Goal: Information Seeking & Learning: Check status

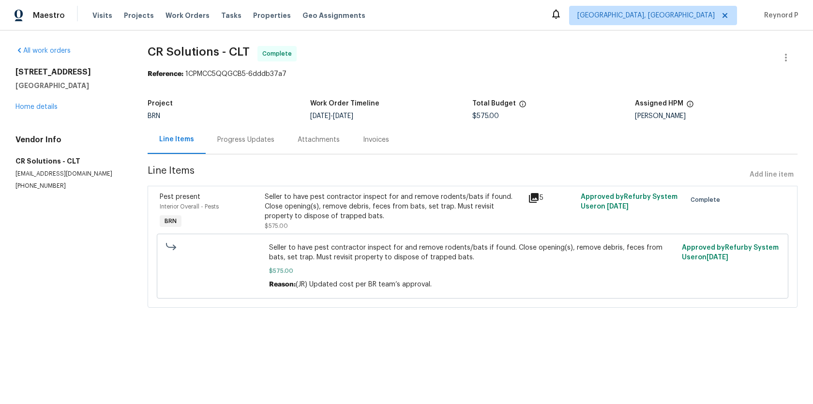
click at [235, 143] on div "Progress Updates" at bounding box center [245, 140] width 57 height 10
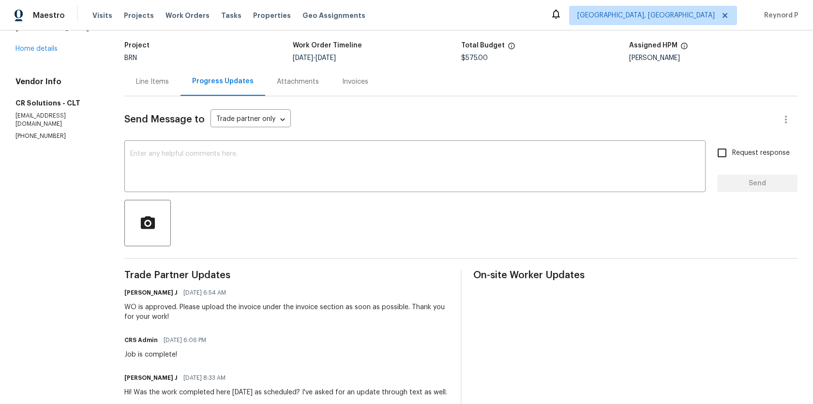
scroll to position [34, 0]
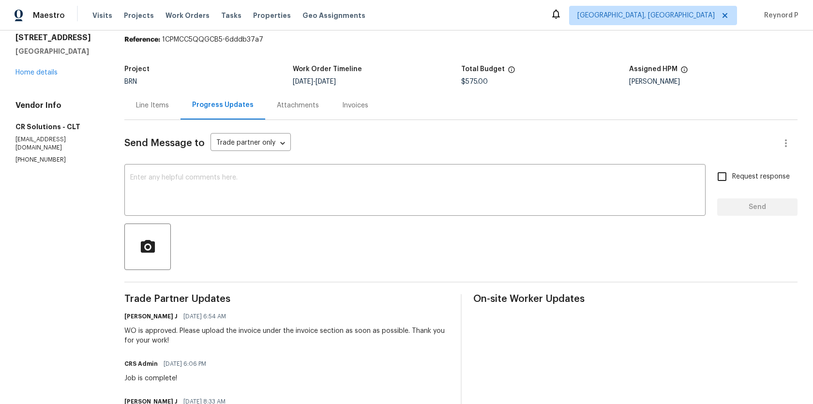
click at [160, 112] on div "Line Items" at bounding box center [152, 105] width 56 height 29
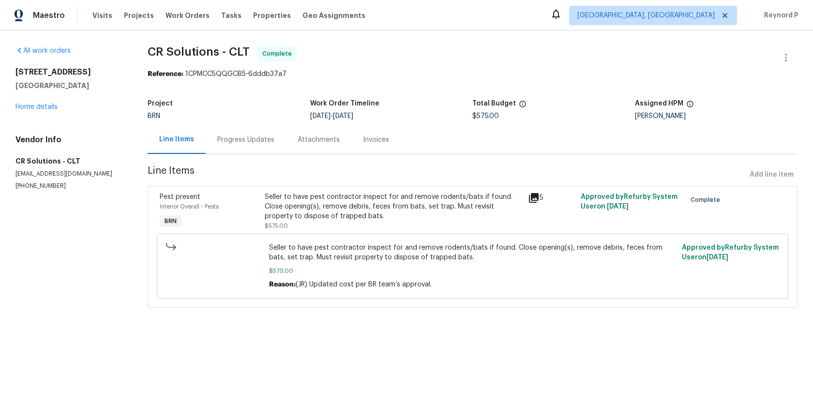
click at [374, 205] on div "Seller to have pest contractor inspect for and remove rodents/bats if found. Cl…" at bounding box center [393, 206] width 257 height 29
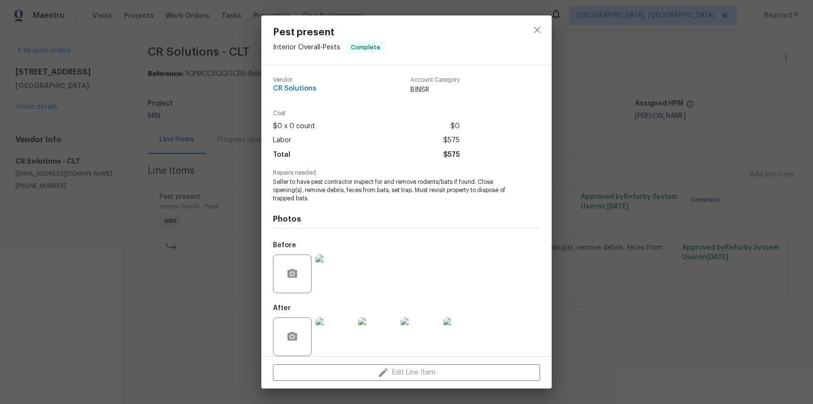
click at [227, 345] on div "Pest present Interior Overall - Pests Complete Vendor CR Solutions Account Cate…" at bounding box center [406, 202] width 813 height 404
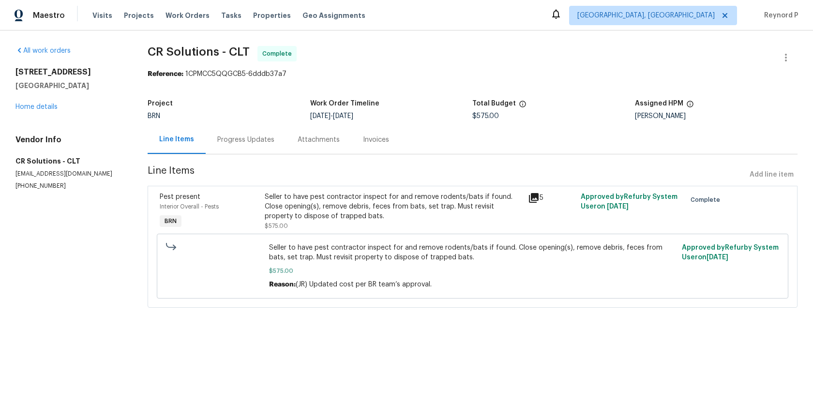
click at [246, 140] on div "Progress Updates" at bounding box center [245, 140] width 57 height 10
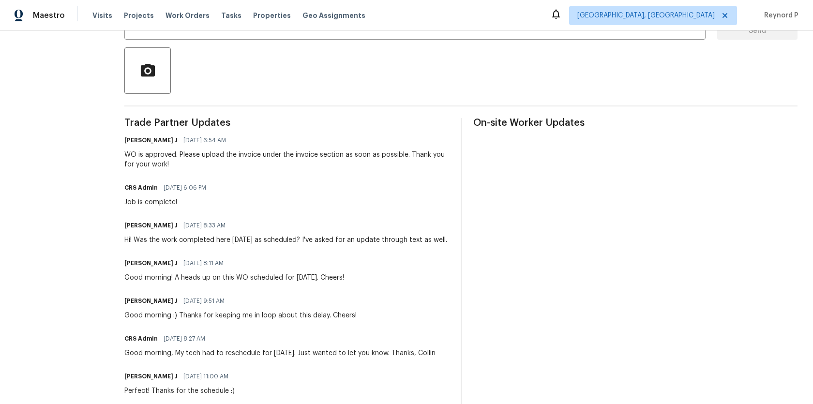
scroll to position [210, 0]
click at [424, 72] on div at bounding box center [460, 71] width 673 height 46
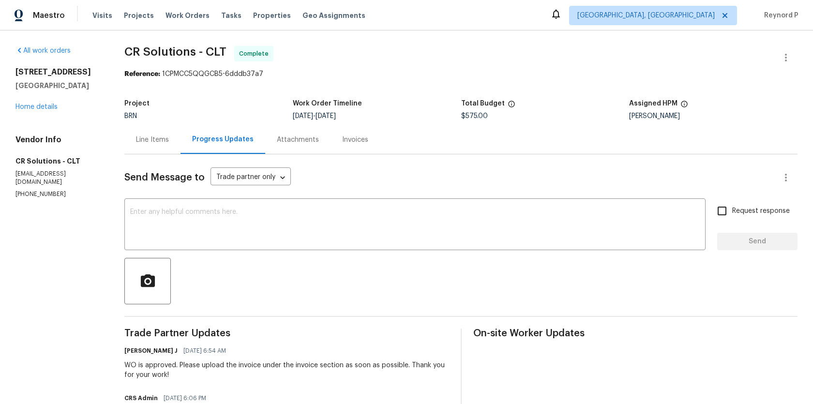
click at [163, 143] on div "Line Items" at bounding box center [152, 140] width 33 height 10
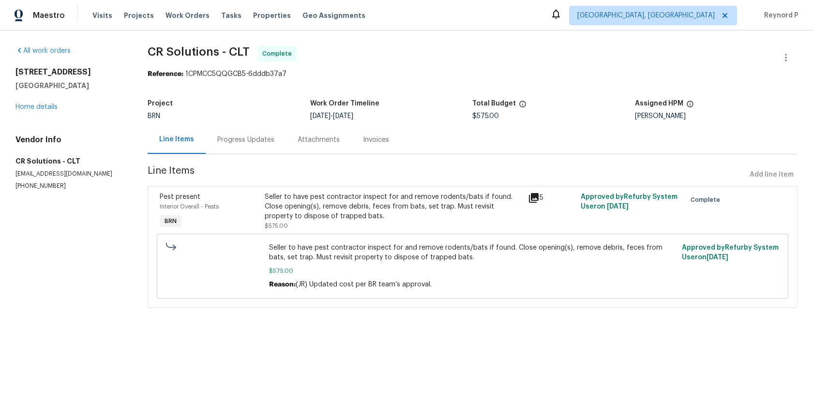
click at [299, 199] on div "Seller to have pest contractor inspect for and remove rodents/bats if found. Cl…" at bounding box center [393, 206] width 257 height 29
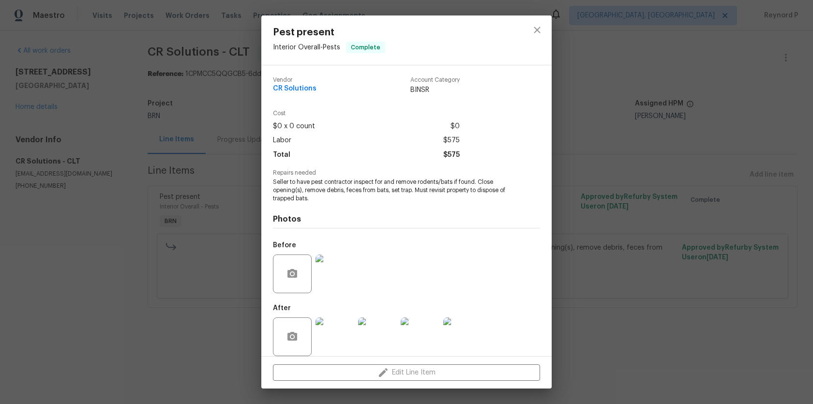
click at [332, 341] on img at bounding box center [334, 336] width 39 height 39
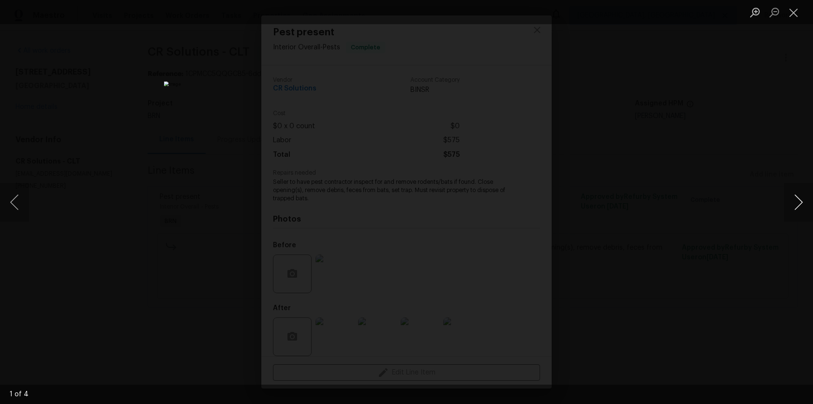
click at [802, 198] on button "Next image" at bounding box center [798, 202] width 29 height 39
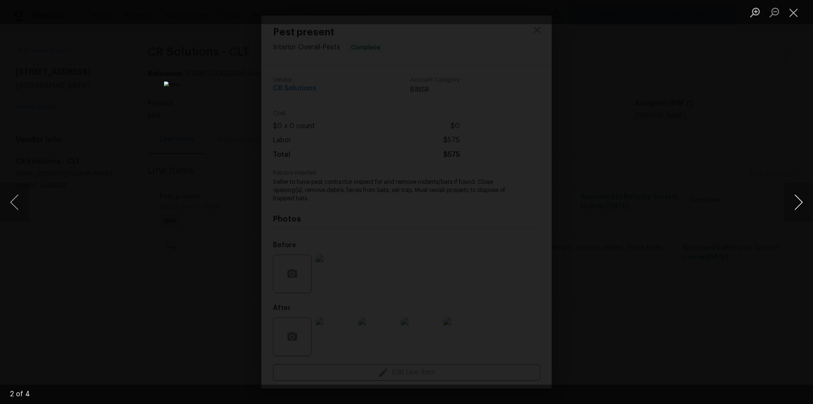
click at [802, 198] on button "Next image" at bounding box center [798, 202] width 29 height 39
click at [692, 198] on div "Lightbox" at bounding box center [406, 202] width 813 height 404
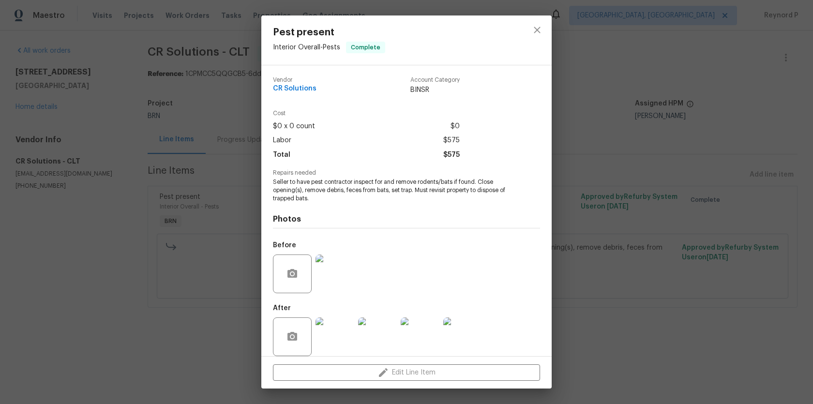
click at [636, 171] on div "Pest present Interior Overall - Pests Complete Vendor CR Solutions Account Cate…" at bounding box center [406, 202] width 813 height 404
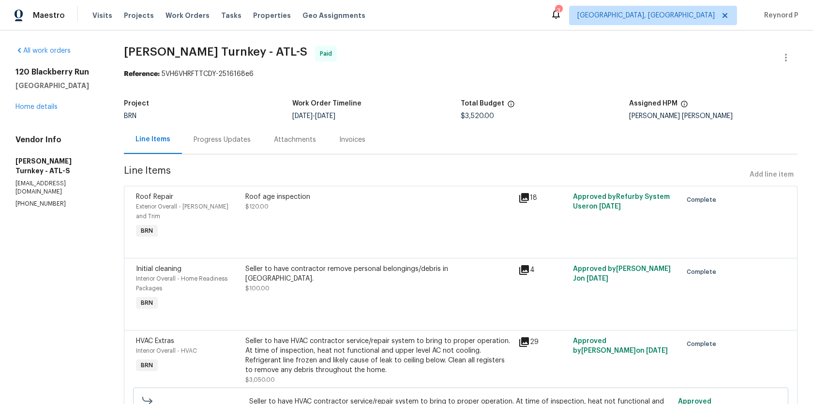
click at [224, 143] on div "Progress Updates" at bounding box center [221, 140] width 57 height 10
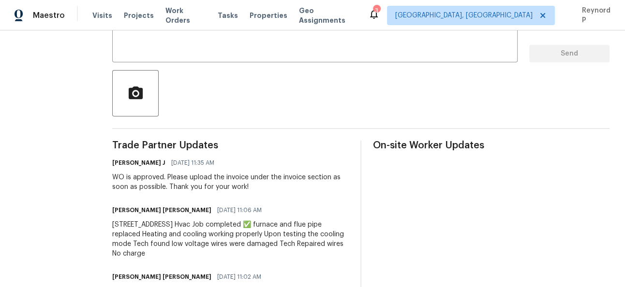
scroll to position [188, 0]
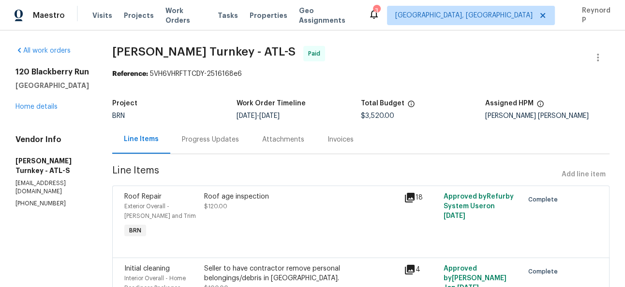
click at [183, 137] on div "Progress Updates" at bounding box center [210, 140] width 57 height 10
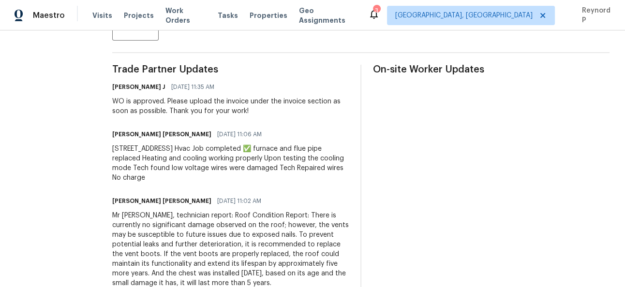
scroll to position [263, 0]
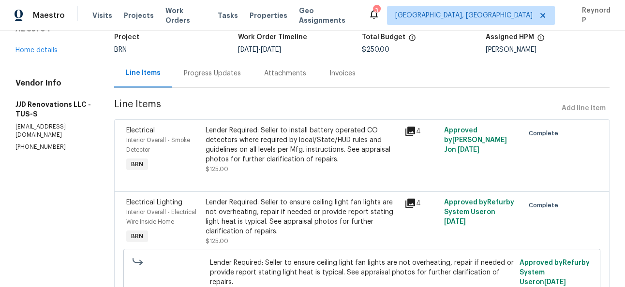
scroll to position [140, 0]
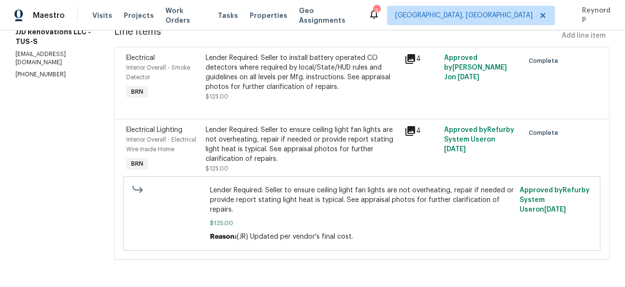
click at [256, 98] on div "Lender Required: Seller to install battery operated CO detectors where required…" at bounding box center [302, 77] width 193 height 48
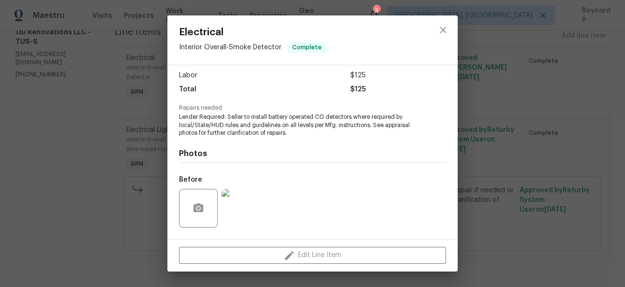
scroll to position [126, 0]
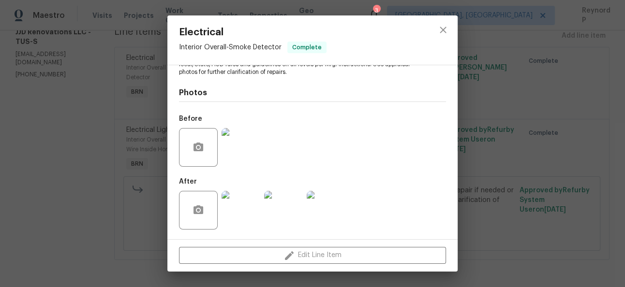
click at [479, 143] on div "Electrical Interior Overall - Smoke Detector Complete Vendor JJD Renovations LL…" at bounding box center [312, 143] width 625 height 287
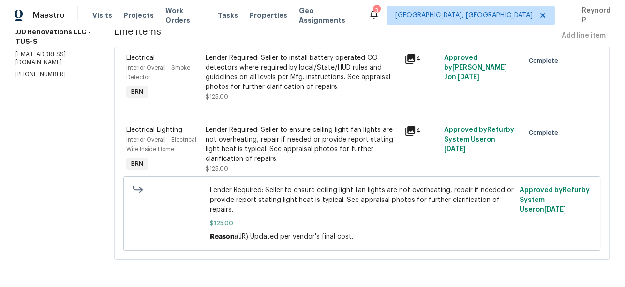
click at [304, 153] on div "Lender Required: Seller to ensure ceiling light fan lights are not overheating,…" at bounding box center [302, 144] width 193 height 39
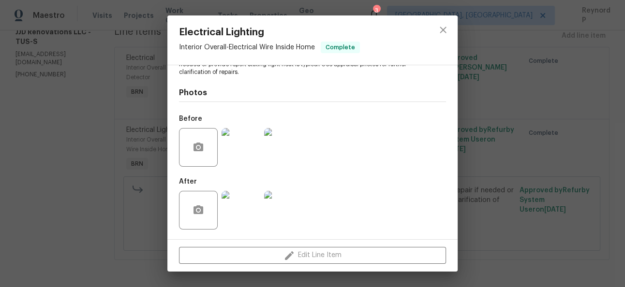
click at [99, 148] on div "Electrical Lighting Interior Overall - Electrical Wire Inside Home Complete Ven…" at bounding box center [312, 143] width 625 height 287
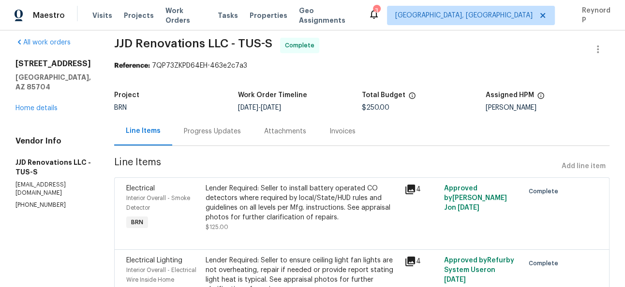
scroll to position [0, 0]
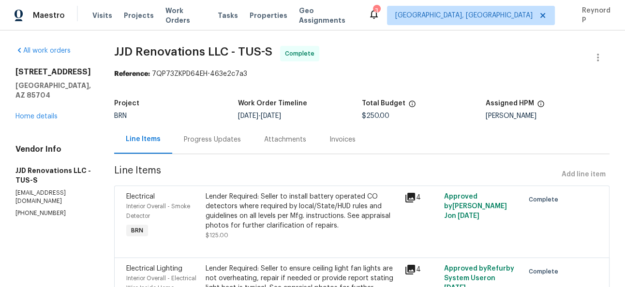
click at [205, 135] on div "Progress Updates" at bounding box center [212, 139] width 80 height 29
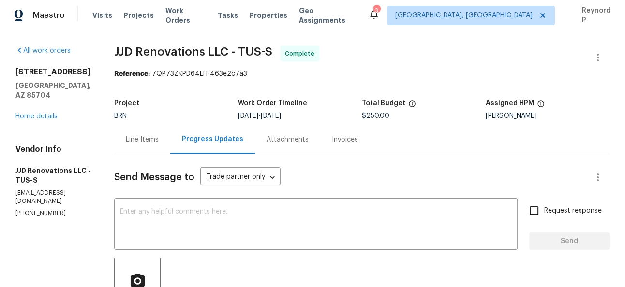
click at [158, 140] on div "Line Items" at bounding box center [142, 140] width 33 height 10
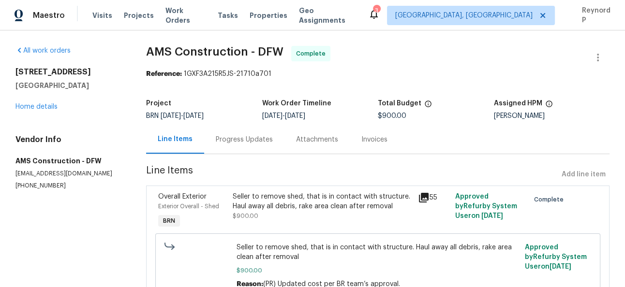
scroll to position [48, 0]
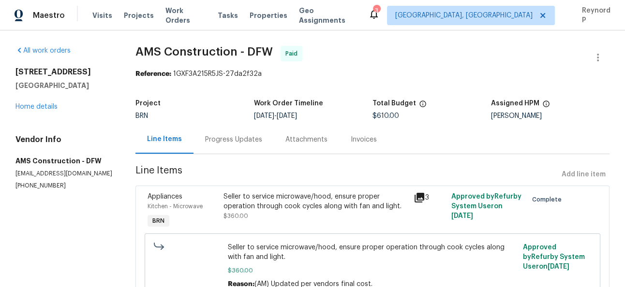
click at [272, 193] on div "Seller to service microwave/hood, ensure proper operation through cook cycles a…" at bounding box center [315, 201] width 184 height 19
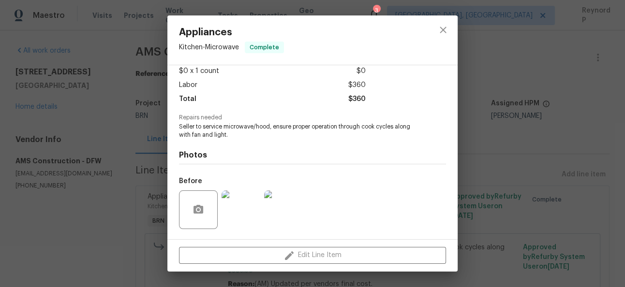
scroll to position [118, 0]
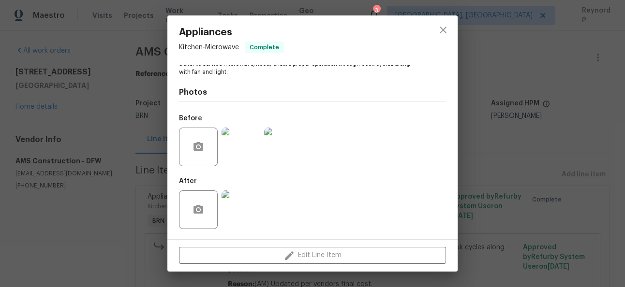
click at [471, 187] on div "Appliances Kitchen - Microwave Complete Vendor AMS Construction Account Categor…" at bounding box center [312, 143] width 625 height 287
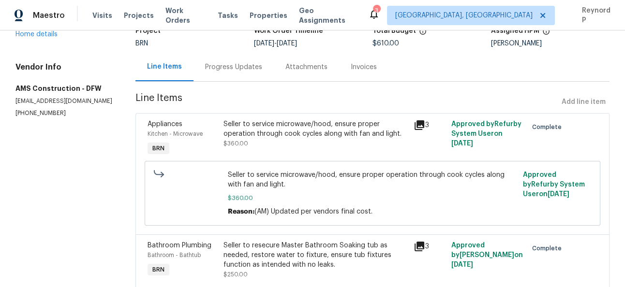
scroll to position [111, 0]
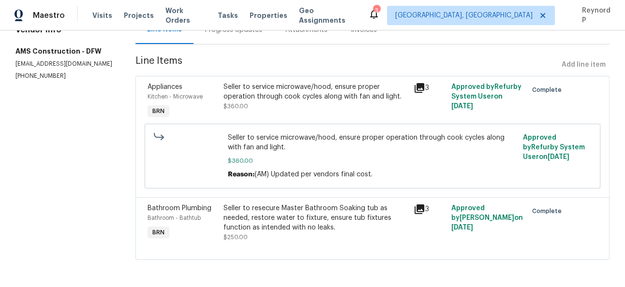
click at [282, 216] on div "Seller to resecure Master Bathroom Soaking tub as needed, restore water to fixt…" at bounding box center [315, 218] width 184 height 29
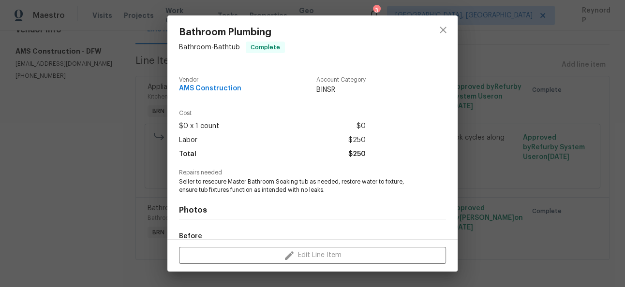
scroll to position [118, 0]
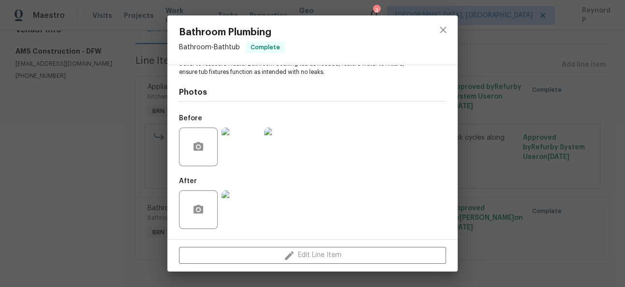
click at [100, 181] on div "Bathroom Plumbing Bathroom - Bathtub Complete Vendor AMS Construction Account C…" at bounding box center [312, 143] width 625 height 287
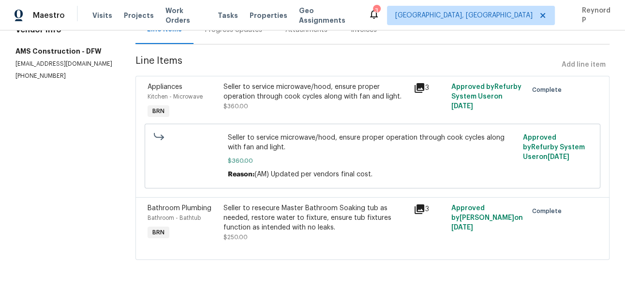
scroll to position [0, 0]
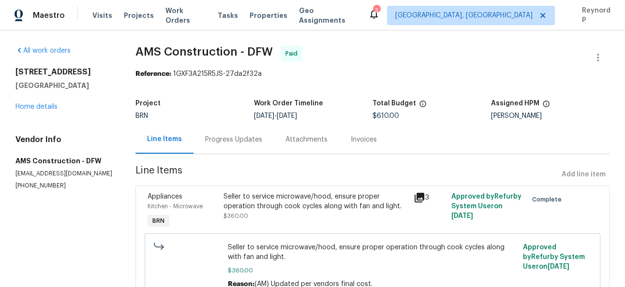
click at [222, 146] on div "Progress Updates" at bounding box center [233, 139] width 80 height 29
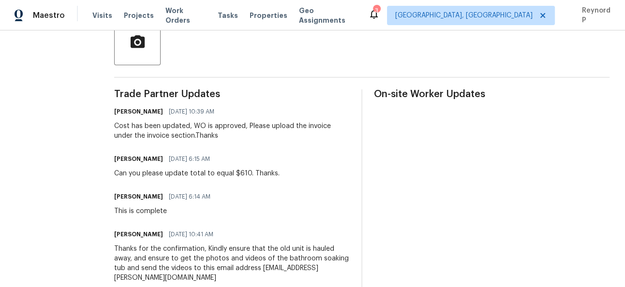
scroll to position [235, 0]
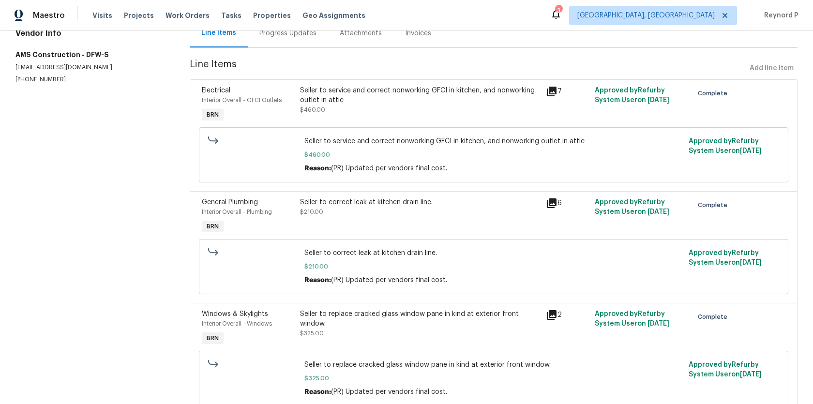
scroll to position [149, 0]
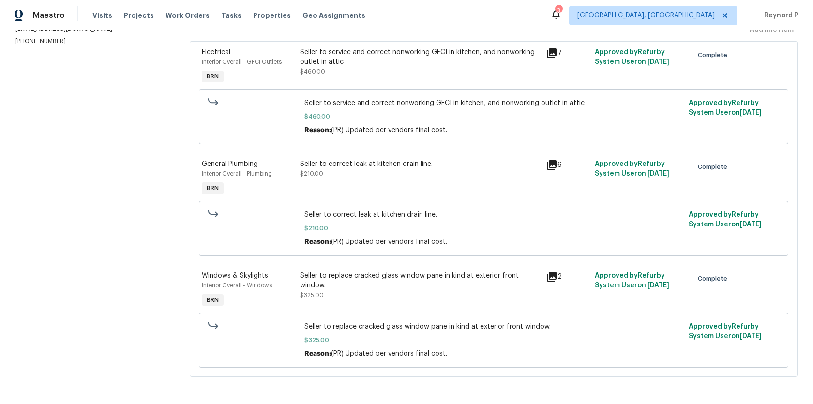
click at [416, 61] on div "Seller to service and correct nonworking GFCI in kitchen, and nonworking outlet…" at bounding box center [419, 56] width 239 height 19
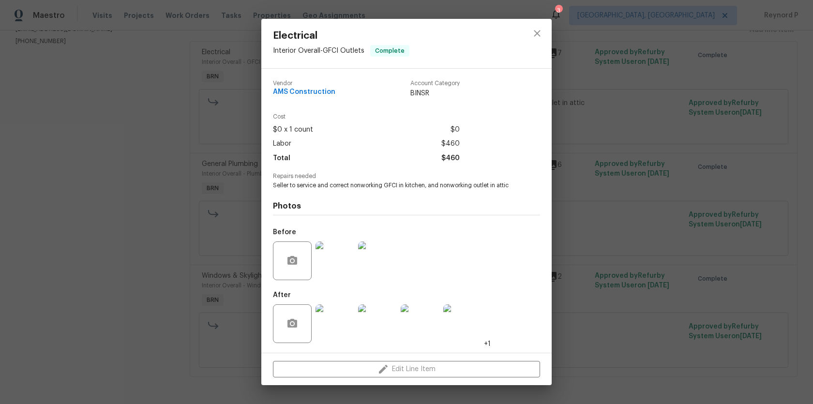
click at [276, 128] on span "$0 x 1 count" at bounding box center [293, 130] width 40 height 14
click at [270, 207] on div "Vendor AMS Construction Account Category BINSR Cost $0 x 1 count $0 Labor $460 …" at bounding box center [406, 211] width 290 height 284
click at [242, 203] on div "Electrical Interior Overall - GFCI Outlets Complete Vendor AMS Construction Acc…" at bounding box center [406, 202] width 813 height 404
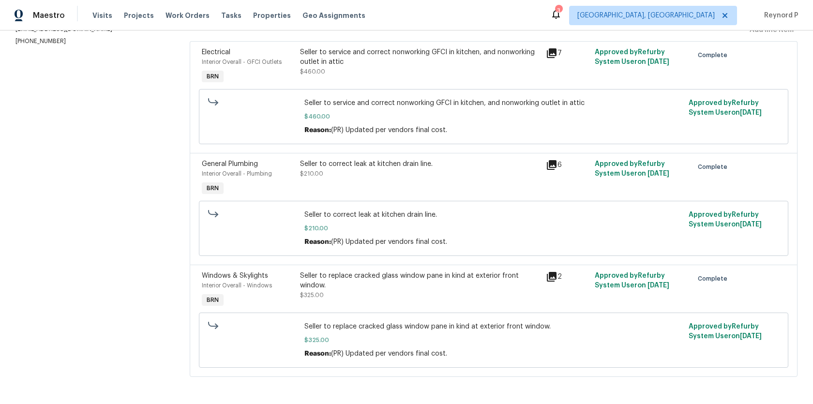
click at [406, 217] on span "Seller to correct leak at kitchen drain line." at bounding box center [493, 215] width 378 height 10
click at [394, 176] on div "Seller to correct leak at kitchen drain line. $210.00" at bounding box center [419, 168] width 239 height 19
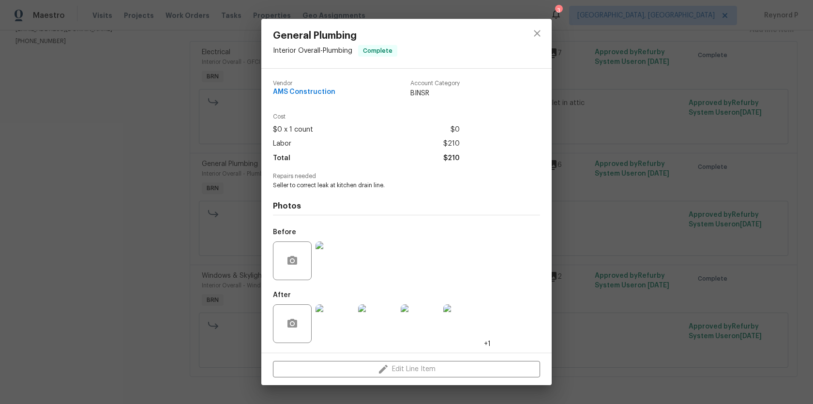
click at [195, 184] on div "General Plumbing Interior Overall - Plumbing Complete Vendor AMS Construction A…" at bounding box center [406, 202] width 813 height 404
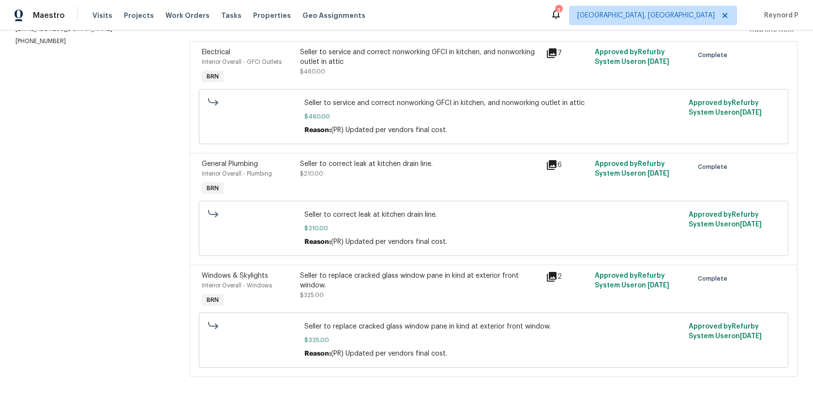
click at [348, 269] on div "Seller to replace cracked glass window pane in kind at exterior front window. $…" at bounding box center [419, 290] width 245 height 45
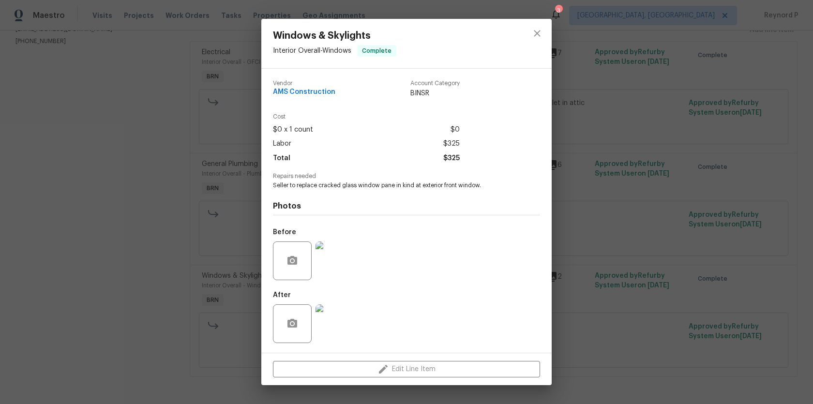
click at [149, 227] on div "Windows & Skylights Interior Overall - Windows Complete Vendor AMS Construction…" at bounding box center [406, 202] width 813 height 404
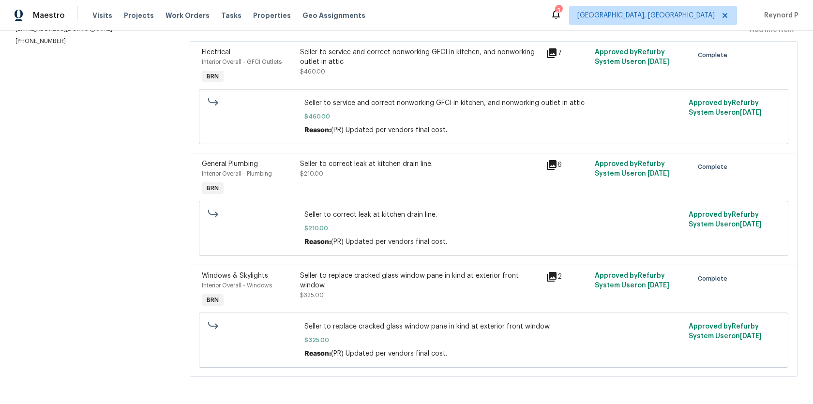
scroll to position [0, 0]
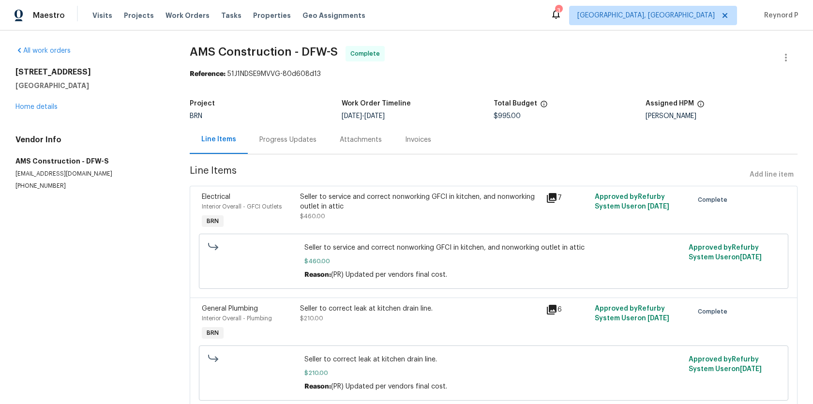
click at [285, 136] on div "Progress Updates" at bounding box center [287, 140] width 57 height 10
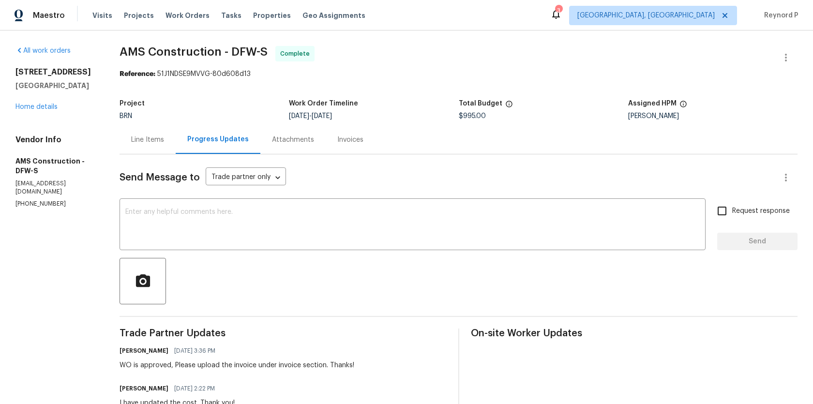
click at [146, 138] on div "Line Items" at bounding box center [147, 140] width 33 height 10
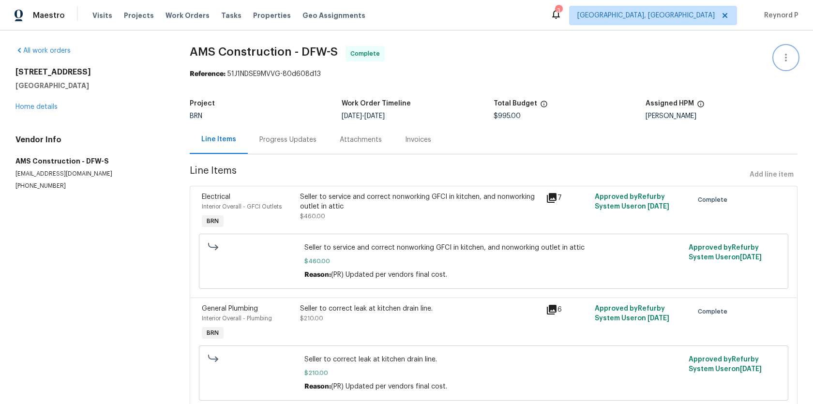
click at [786, 58] on icon "button" at bounding box center [786, 58] width 2 height 8
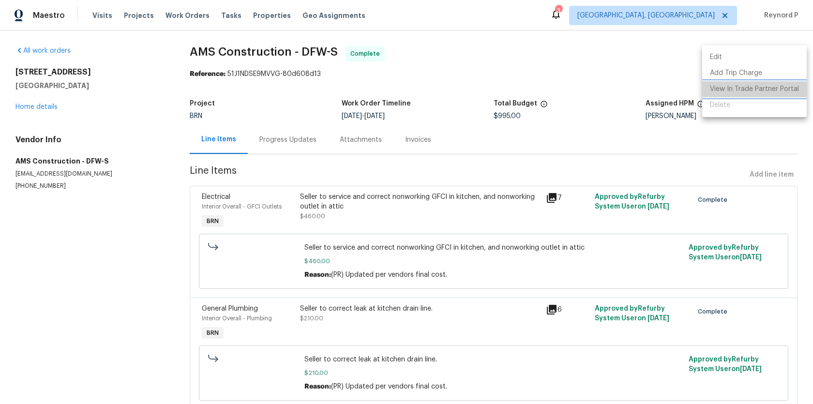
click at [767, 86] on li "View In Trade Partner Portal" at bounding box center [754, 89] width 104 height 16
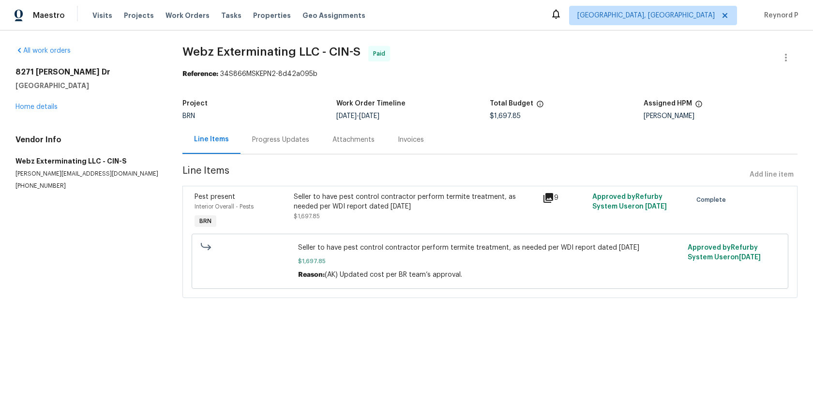
click at [343, 201] on div "Seller to have pest control contractor perform termite treatment, as needed per…" at bounding box center [415, 201] width 243 height 19
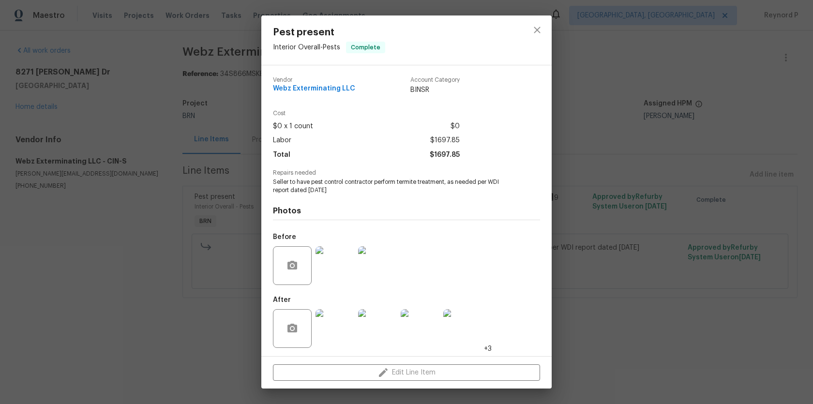
click at [201, 321] on div "Pest present Interior Overall - Pests Complete Vendor Webz Exterminating LLC Ac…" at bounding box center [406, 202] width 813 height 404
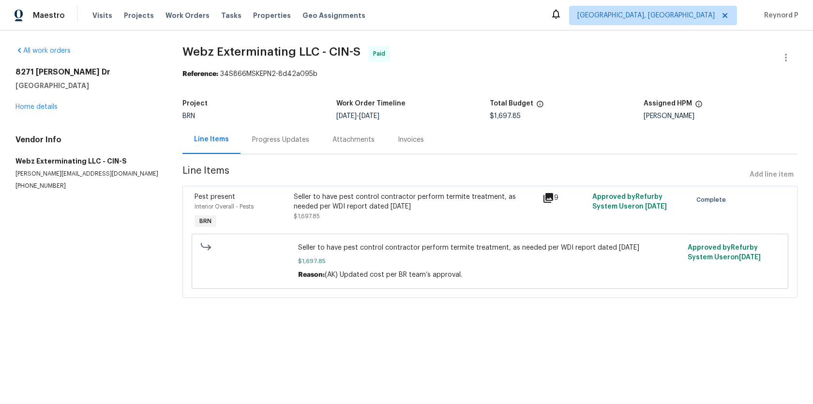
click at [269, 149] on div "Progress Updates" at bounding box center [280, 139] width 80 height 29
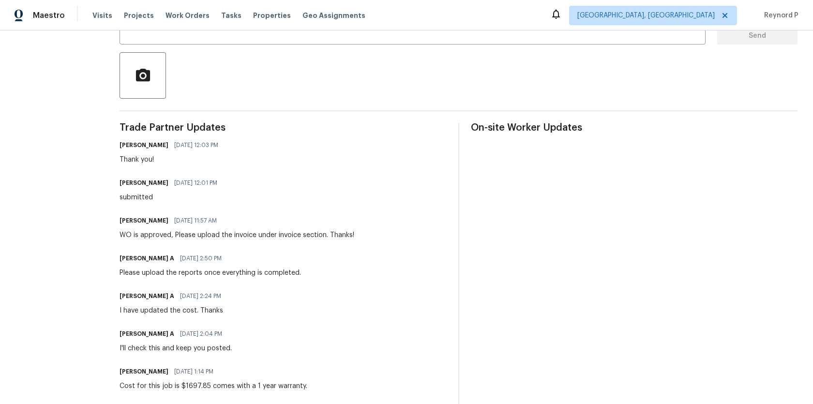
scroll to position [205, 0]
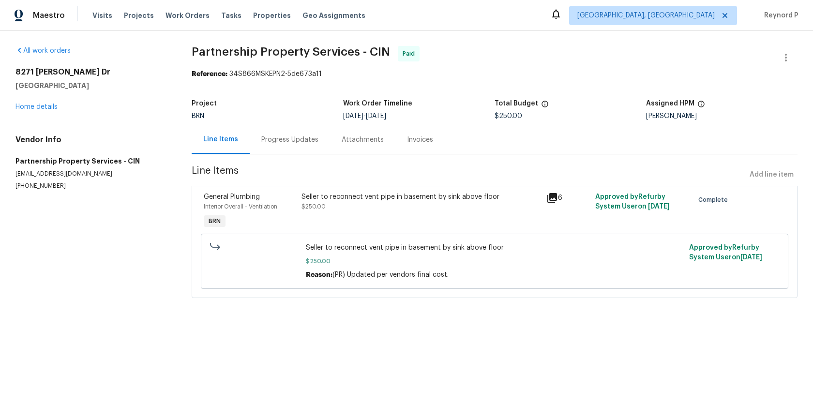
click at [293, 135] on div "Progress Updates" at bounding box center [290, 139] width 80 height 29
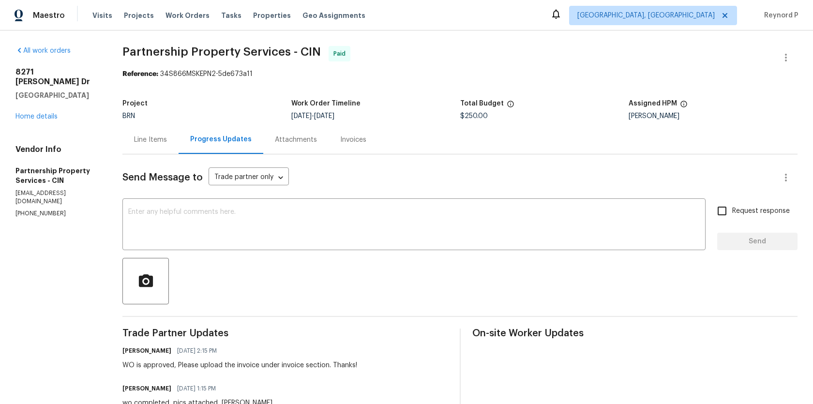
click at [167, 141] on div "Line Items" at bounding box center [150, 140] width 33 height 10
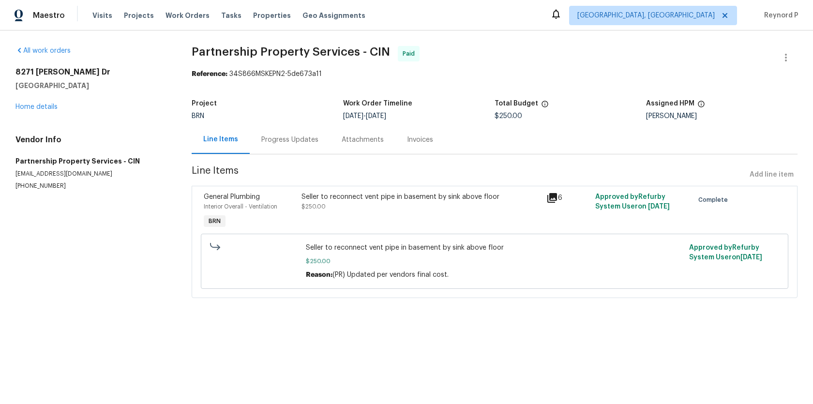
click at [340, 218] on div "Seller to reconnect vent pipe in basement by sink above floor $250.00" at bounding box center [420, 211] width 245 height 45
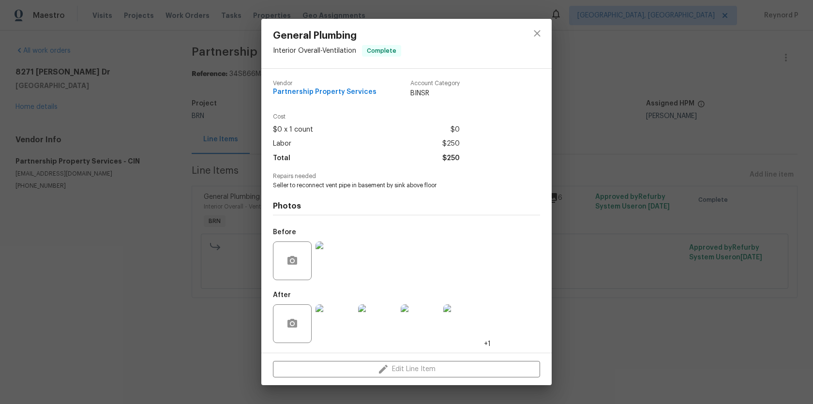
click at [222, 342] on div "General Plumbing Interior Overall - Ventilation Complete Vendor Partnership Pro…" at bounding box center [406, 202] width 813 height 404
